Goal: Browse casually

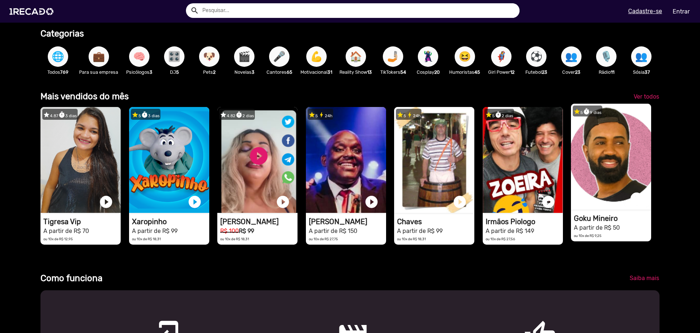
scroll to position [185, 0]
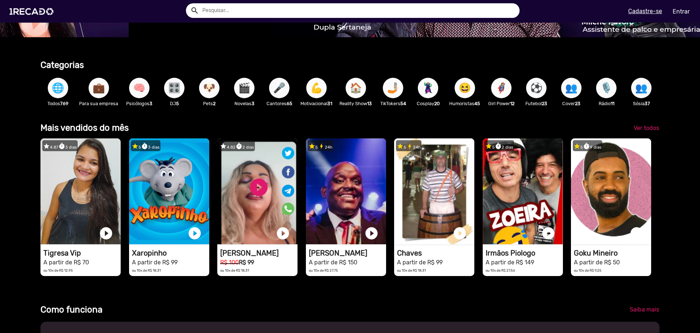
click at [123, 132] on b "Mais vendidos do mês" at bounding box center [84, 128] width 88 height 10
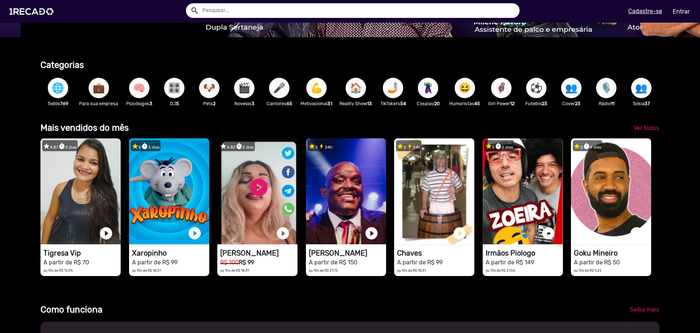
scroll to position [0, 1389]
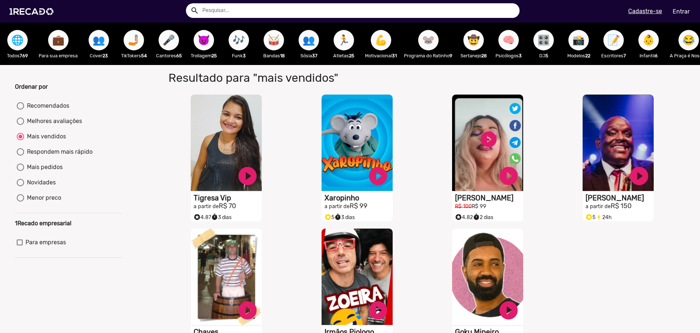
click at [26, 43] on button "🌐" at bounding box center [17, 40] width 20 height 20
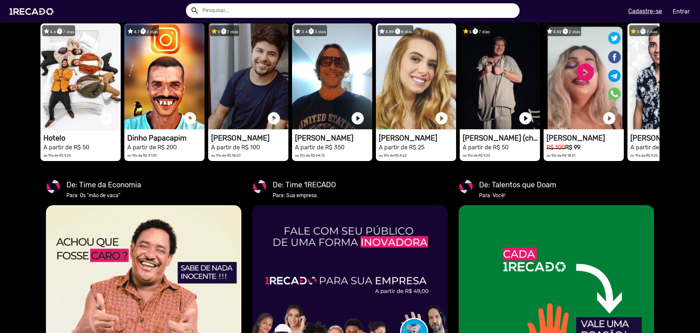
click at [645, 16] on span "Ver todos" at bounding box center [647, 12] width 26 height 7
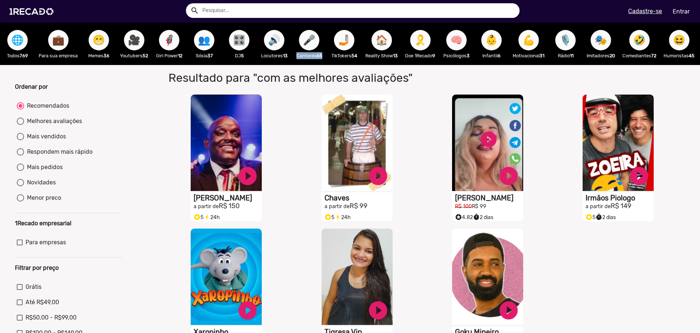
drag, startPoint x: 291, startPoint y: 65, endPoint x: 317, endPoint y: 67, distance: 26.3
click at [308, 65] on div "🌐 Todos 769 💼 Para sua empresa 😁 Memes 36 🎥 Youtubers 52 🦸‍♀️ Girl Power 12 👥 S…" at bounding box center [350, 44] width 700 height 42
click at [495, 38] on span "👶" at bounding box center [491, 40] width 12 height 20
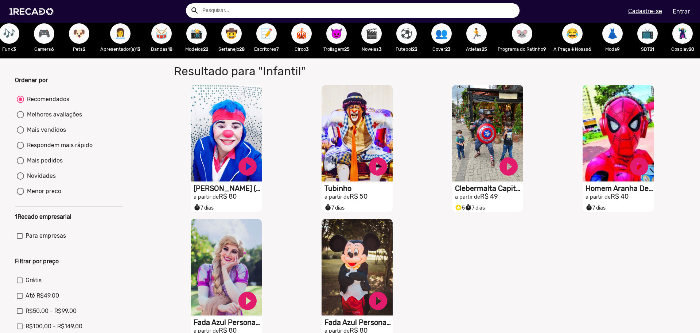
click at [682, 28] on button "🦹🏼‍♀️" at bounding box center [682, 33] width 20 height 20
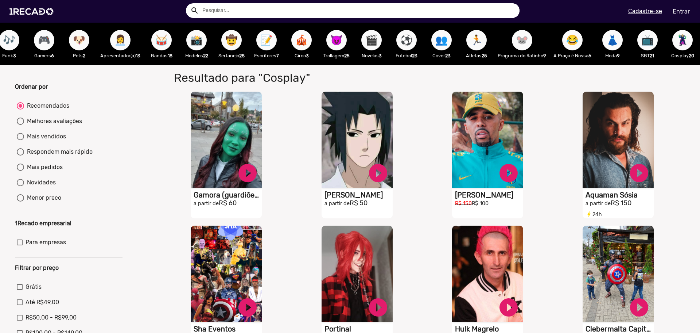
click at [571, 43] on span "😂" at bounding box center [572, 40] width 12 height 20
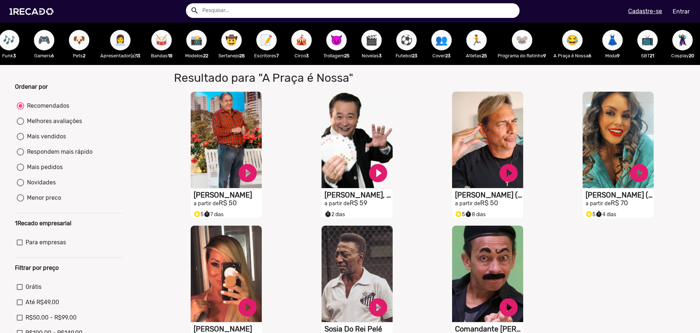
click at [194, 42] on button "📸" at bounding box center [196, 40] width 20 height 20
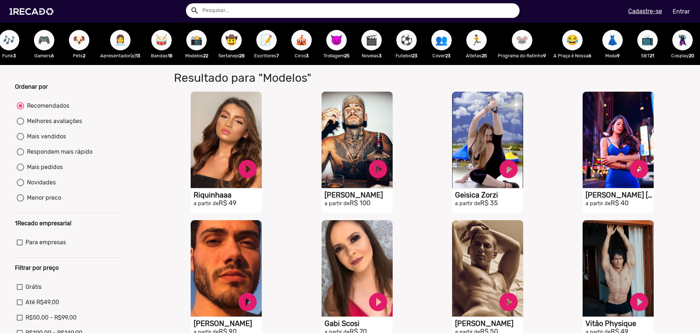
click at [115, 42] on span "👩‍💼" at bounding box center [120, 40] width 12 height 20
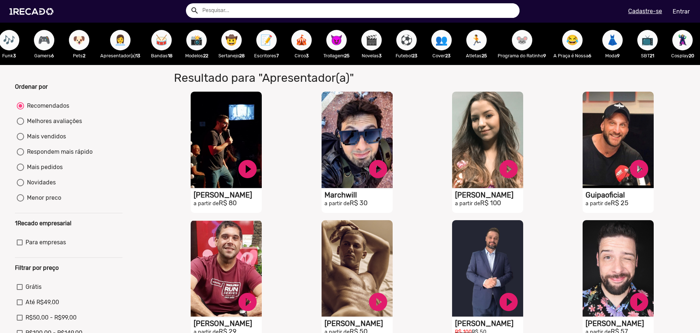
click at [155, 37] on span "🥁" at bounding box center [161, 40] width 12 height 20
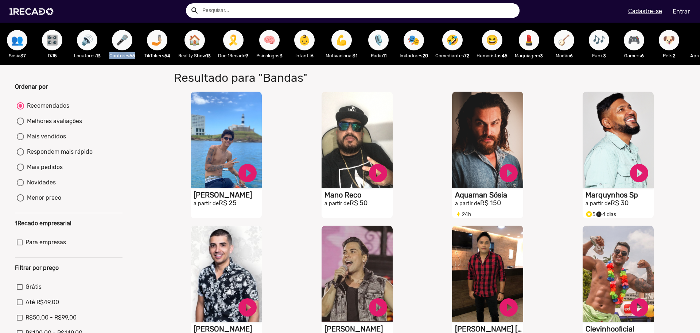
scroll to position [0, 186]
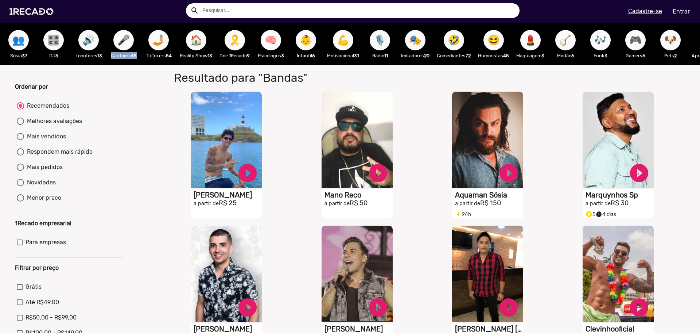
click at [129, 64] on div "🎤 Cantores 65" at bounding box center [123, 44] width 35 height 42
click at [642, 45] on span "🎮" at bounding box center [635, 40] width 12 height 20
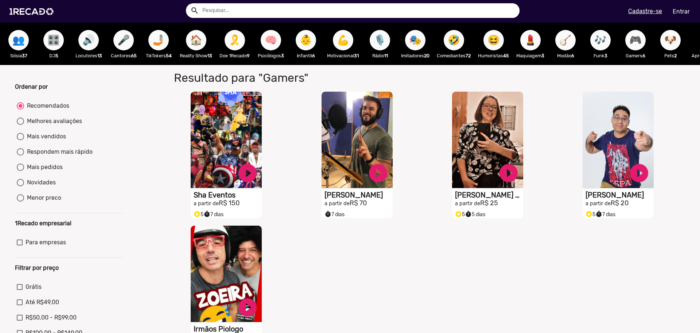
click at [159, 44] on span "🤳🏼" at bounding box center [158, 40] width 12 height 20
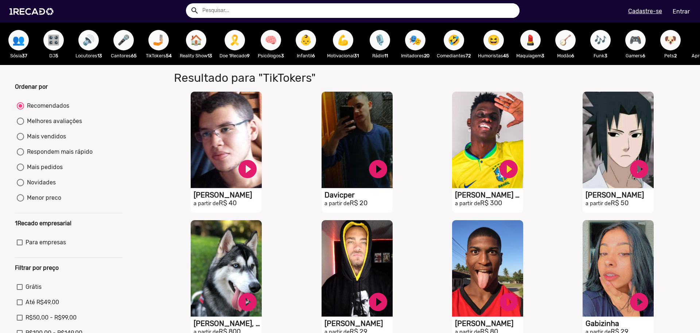
click at [90, 42] on span "🔊" at bounding box center [88, 40] width 12 height 20
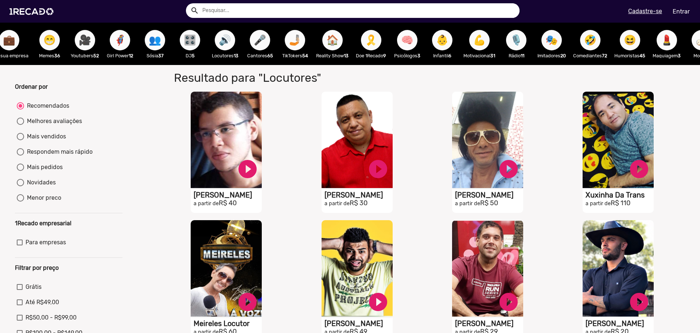
scroll to position [0, 42]
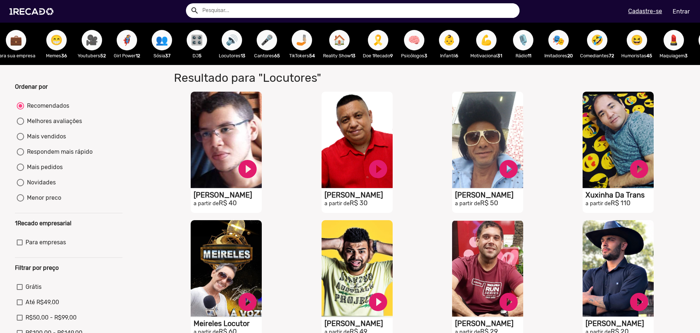
click at [94, 42] on span "🎥" at bounding box center [92, 40] width 12 height 20
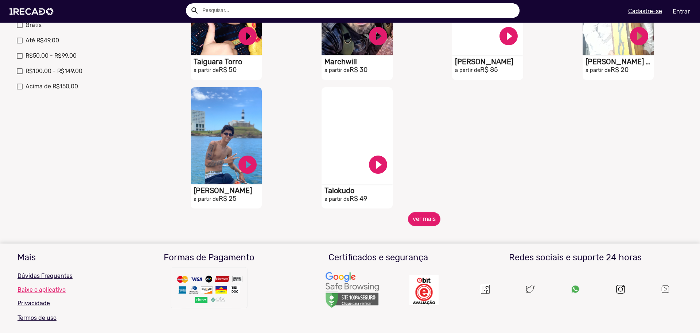
scroll to position [269, 0]
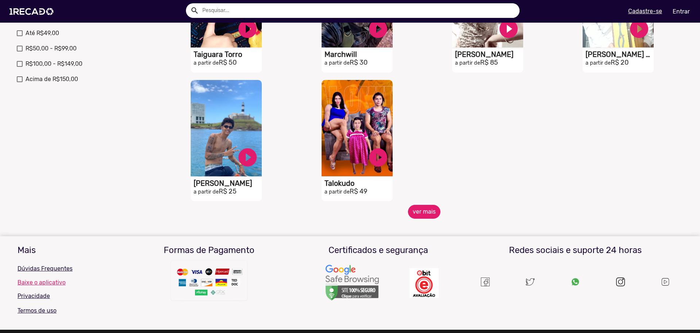
click at [429, 217] on button "ver mais" at bounding box center [424, 212] width 32 height 14
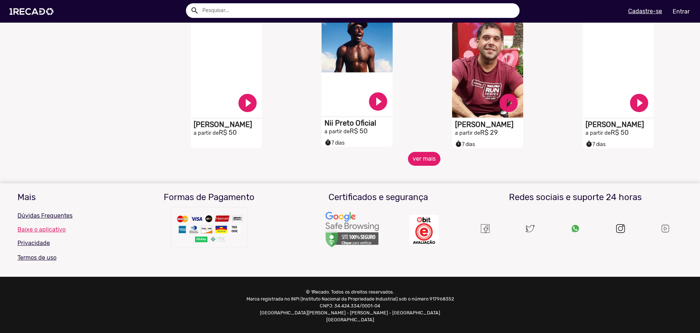
scroll to position [585, 0]
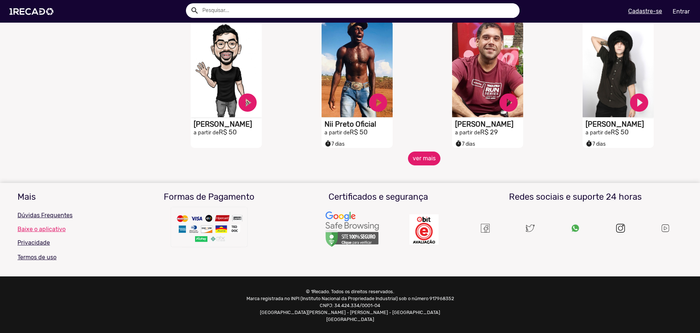
click at [417, 165] on button "ver mais" at bounding box center [424, 158] width 32 height 14
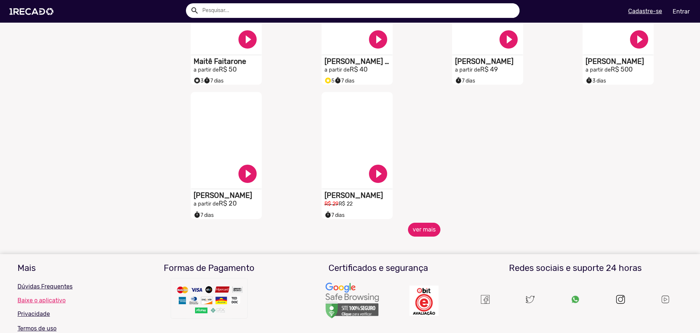
scroll to position [926, 0]
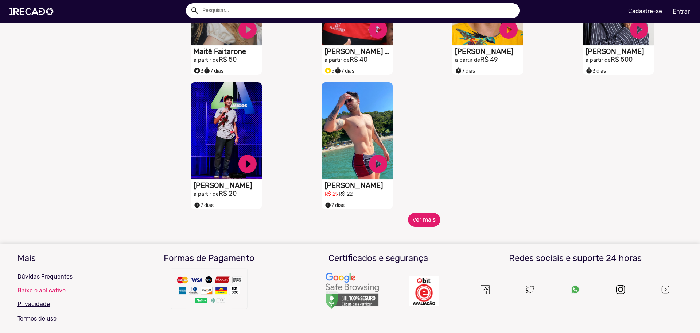
click at [421, 224] on button "ver mais" at bounding box center [424, 220] width 32 height 14
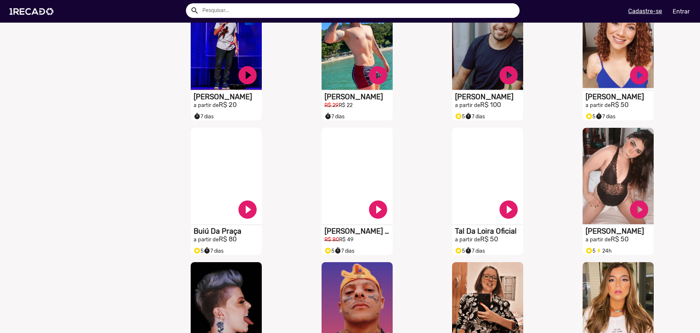
scroll to position [1255, 0]
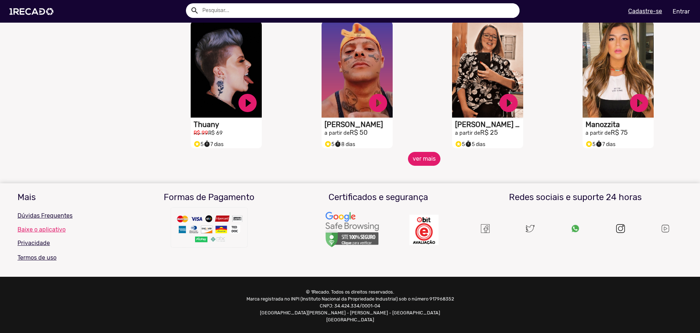
click at [419, 166] on button "ver mais" at bounding box center [424, 159] width 32 height 14
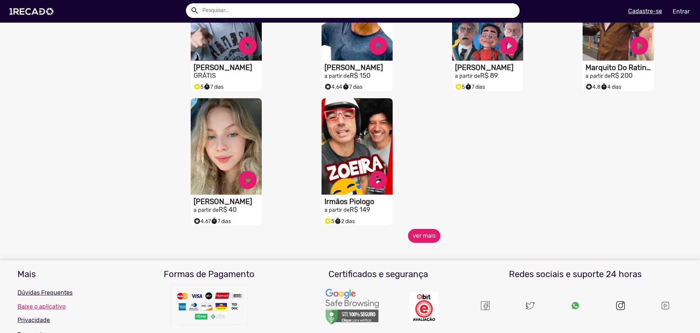
scroll to position [1592, 0]
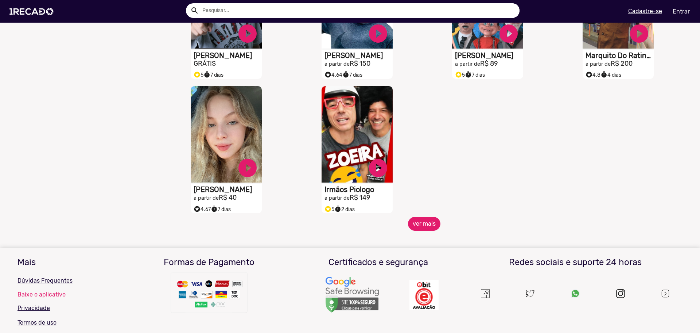
click at [418, 225] on button "ver mais" at bounding box center [424, 224] width 32 height 14
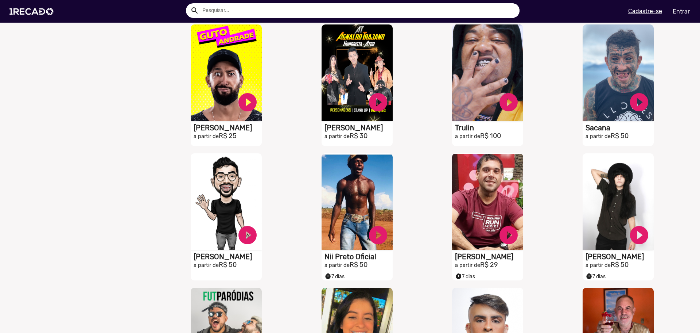
scroll to position [353, 0]
